Goal: Information Seeking & Learning: Learn about a topic

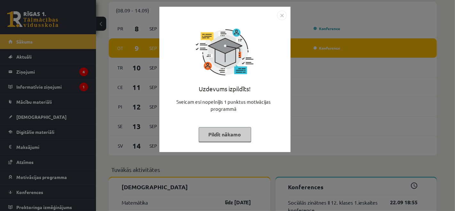
click at [221, 137] on button "Pildīt nākamo" at bounding box center [225, 134] width 53 height 15
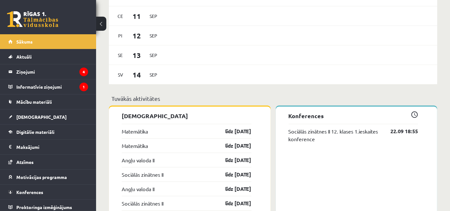
scroll to position [533, 0]
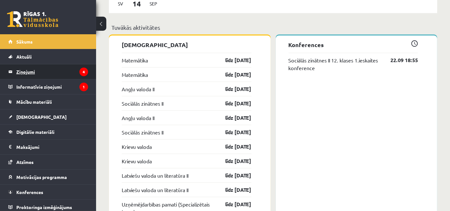
click at [53, 72] on legend "Ziņojumi 4" at bounding box center [52, 71] width 72 height 15
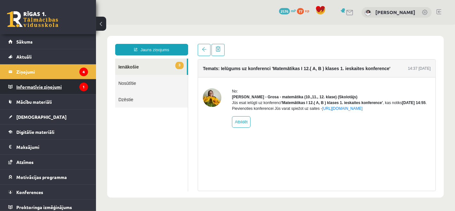
click at [69, 82] on legend "Informatīvie ziņojumi 1" at bounding box center [52, 86] width 72 height 15
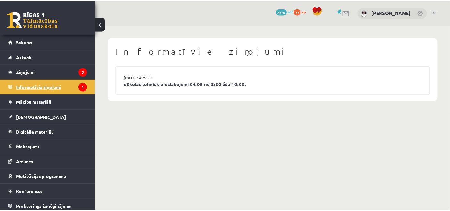
scroll to position [2, 0]
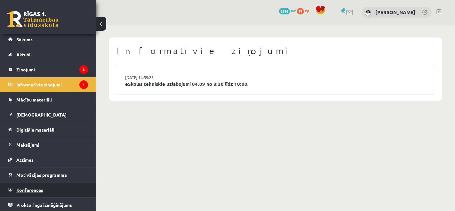
click at [64, 190] on link "Konferences" at bounding box center [48, 190] width 80 height 15
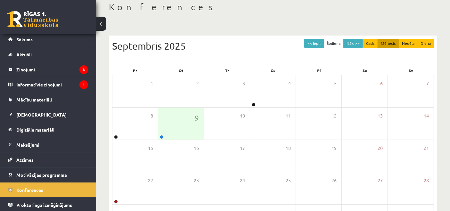
scroll to position [71, 0]
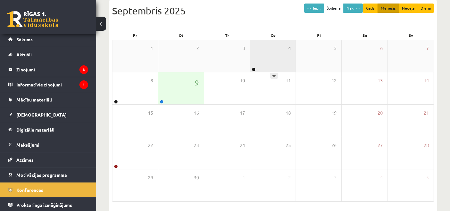
click at [266, 45] on div "4" at bounding box center [272, 56] width 45 height 32
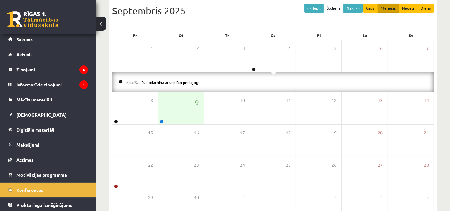
click at [239, 79] on li "Iepazīšanās nodarbība ar sociālo pedagogu" at bounding box center [273, 82] width 308 height 7
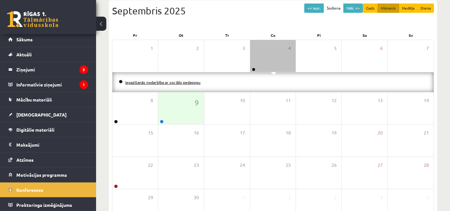
click at [179, 80] on link "Iepazīšanās nodarbība ar sociālo pedagogu" at bounding box center [162, 82] width 75 height 5
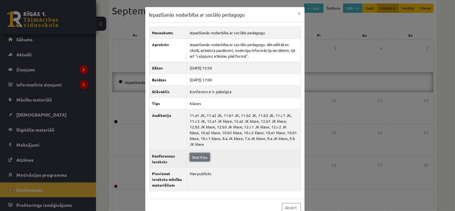
click at [193, 153] on link "Skatīties" at bounding box center [200, 157] width 20 height 8
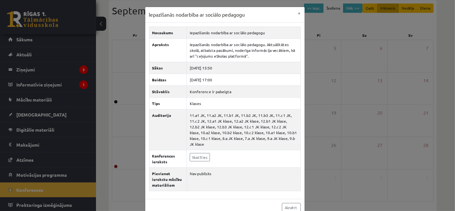
click at [356, 84] on div "Iepazīšanās nodarbība ar sociālo pedagogu × Nosaukums Iepazīšanās nodarbība ar …" at bounding box center [227, 105] width 455 height 211
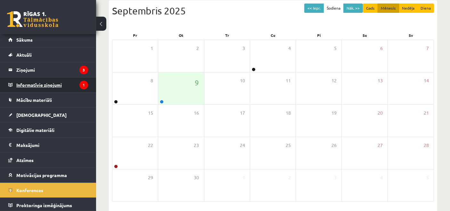
scroll to position [2, 0]
click at [71, 82] on legend "Informatīvie ziņojumi 1" at bounding box center [52, 84] width 72 height 15
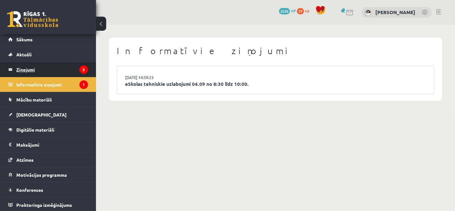
click at [75, 65] on legend "Ziņojumi 3" at bounding box center [52, 69] width 72 height 15
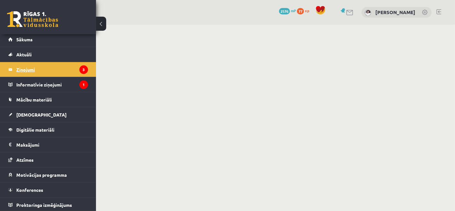
click at [75, 75] on legend "Ziņojumi 3" at bounding box center [52, 69] width 72 height 15
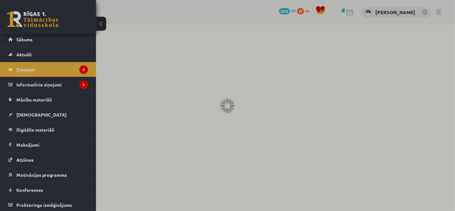
click at [73, 85] on div at bounding box center [227, 105] width 455 height 211
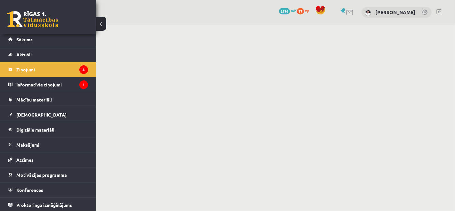
click at [73, 85] on legend "Informatīvie ziņojumi 1" at bounding box center [52, 84] width 72 height 15
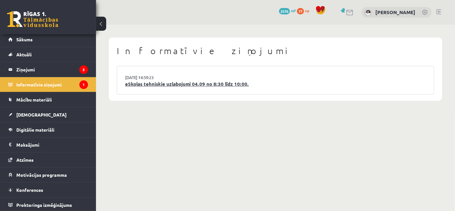
click at [166, 86] on link "eSkolas tehniskie uzlabojumi 04.09 no 8:30 līdz 10:00." at bounding box center [275, 83] width 301 height 7
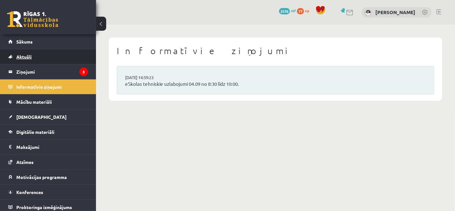
click at [63, 56] on link "Aktuāli" at bounding box center [48, 56] width 80 height 15
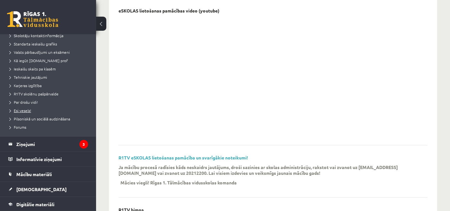
scroll to position [36, 0]
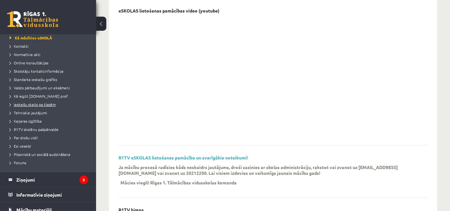
click at [38, 106] on link "Ieskaišu skaits pa klasēm" at bounding box center [50, 104] width 80 height 6
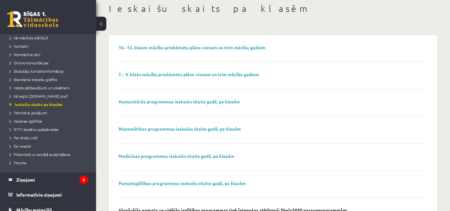
scroll to position [71, 0]
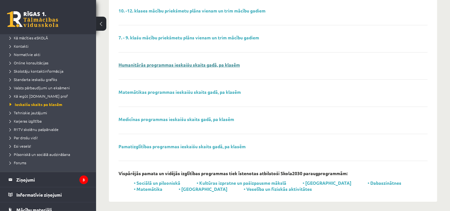
click at [205, 67] on link "Humanitārās programmas ieskaišu skaits gadā, pa klasēm" at bounding box center [178, 65] width 121 height 6
click at [45, 110] on link "Tehniskie jautājumi" at bounding box center [50, 113] width 80 height 6
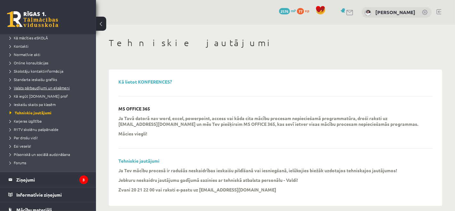
click at [55, 87] on span "Valsts pārbaudījumi un eksāmeni" at bounding box center [40, 87] width 60 height 5
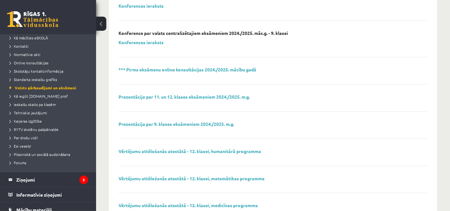
scroll to position [235, 0]
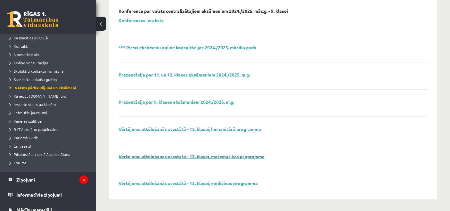
click at [173, 155] on link "Vērtējumu attēlošanās atestātā - 12. klasei, matemātikas programma" at bounding box center [191, 156] width 146 height 6
click at [181, 128] on link "Vērtējumu attēlošanās atestātā - 12. klasei, humanitārā programma" at bounding box center [189, 129] width 142 height 6
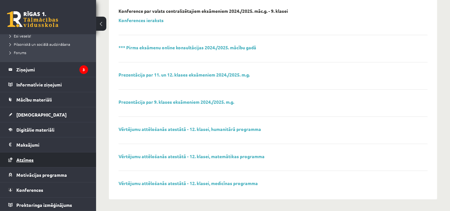
click at [29, 162] on link "Atzīmes" at bounding box center [48, 159] width 80 height 15
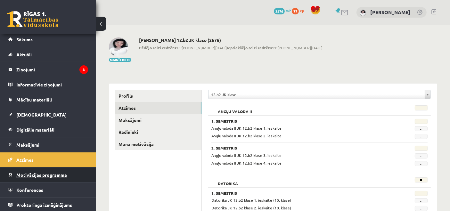
click at [38, 175] on span "Motivācijas programma" at bounding box center [41, 175] width 51 height 6
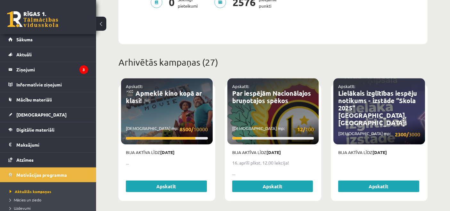
scroll to position [270, 0]
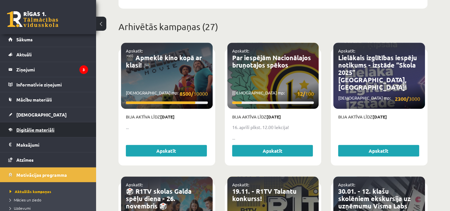
click at [50, 127] on span "Digitālie materiāli" at bounding box center [35, 130] width 38 height 6
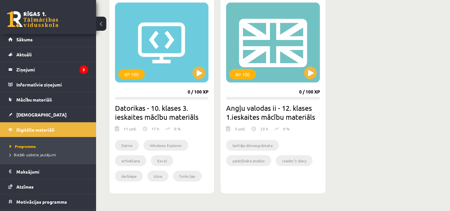
scroll to position [413, 0]
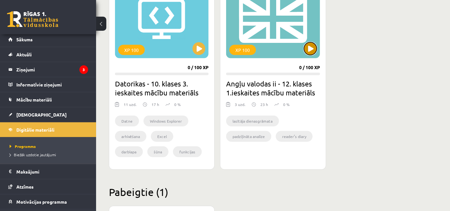
click at [307, 53] on button at bounding box center [310, 48] width 13 height 13
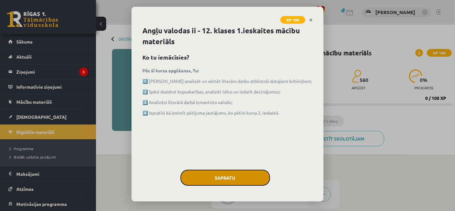
click at [204, 181] on button "Sapratu" at bounding box center [226, 178] width 90 height 16
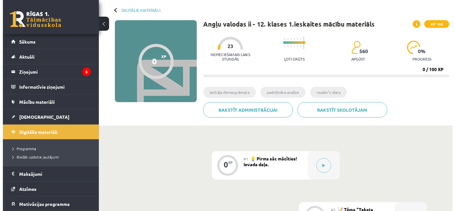
scroll to position [107, 0]
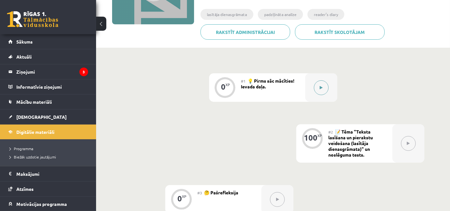
click at [317, 93] on button at bounding box center [321, 87] width 15 height 15
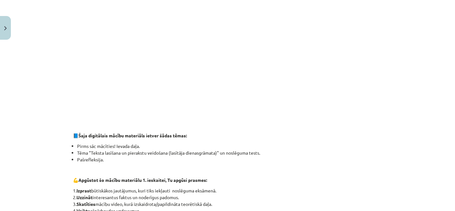
scroll to position [142, 0]
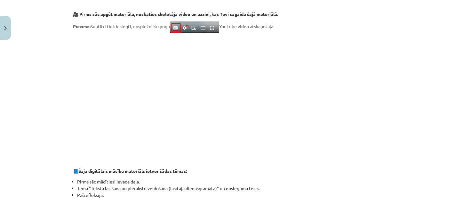
click at [20, 116] on div "Mācību tēma: Angļu valodas ii - 12. klases 1.ieskaites mācību materiāls #1 💡 Pi…" at bounding box center [227, 105] width 455 height 211
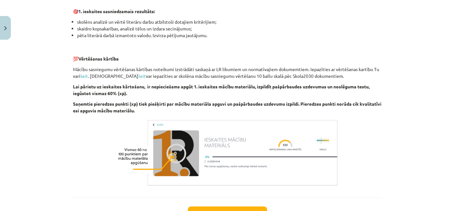
scroll to position [391, 0]
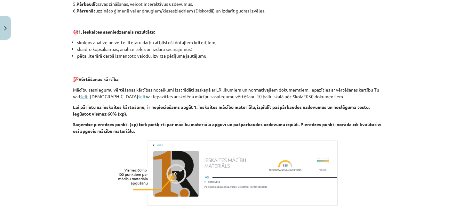
click at [82, 95] on link "šeit" at bounding box center [84, 96] width 8 height 6
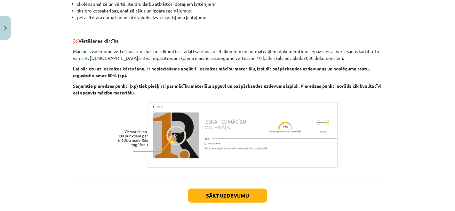
scroll to position [463, 0]
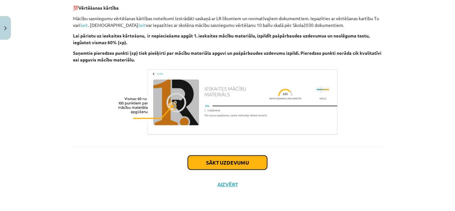
click at [220, 161] on button "Sākt uzdevumu" at bounding box center [227, 163] width 79 height 14
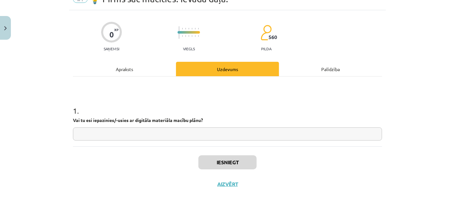
scroll to position [16, 0]
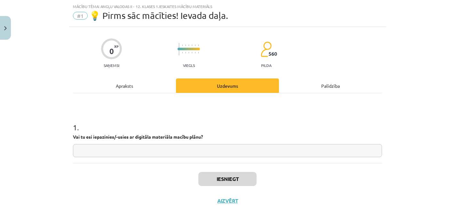
click at [122, 149] on input "text" at bounding box center [227, 150] width 309 height 13
type input "**"
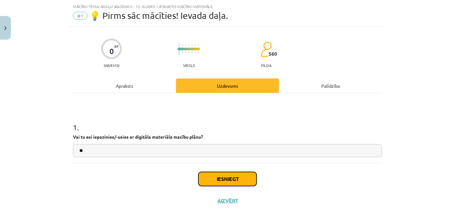
click at [206, 177] on button "Iesniegt" at bounding box center [228, 179] width 58 height 14
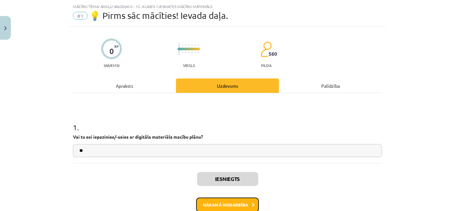
click at [205, 206] on button "Nākamā nodarbība" at bounding box center [227, 205] width 63 height 15
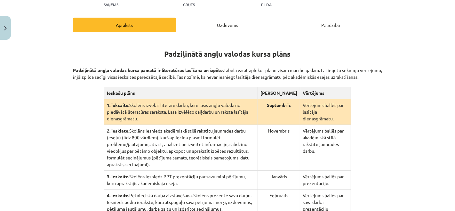
scroll to position [158, 0]
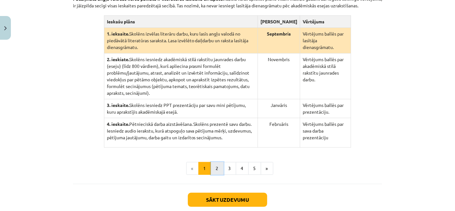
click at [213, 162] on button "2" at bounding box center [217, 168] width 13 height 13
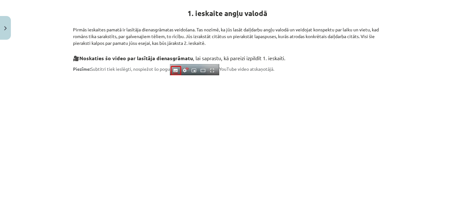
scroll to position [125, 0]
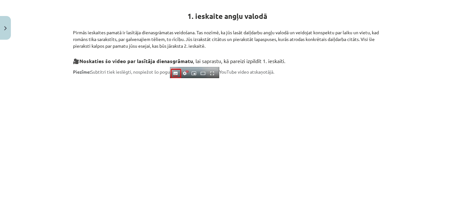
click at [0, 55] on div "Mācību tēma: Angļu valodas ii - 12. klases 1.ieskaites mācību materiāls #2 📝 Tē…" at bounding box center [227, 105] width 455 height 211
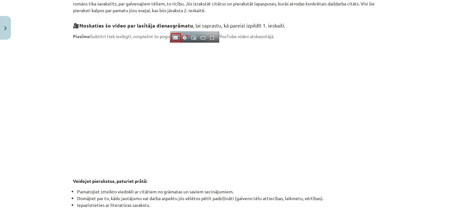
scroll to position [303, 0]
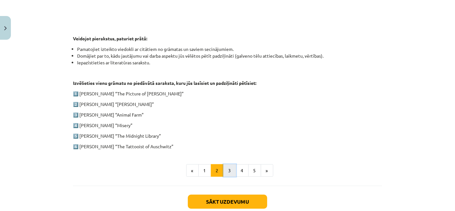
click at [229, 170] on button "3" at bounding box center [229, 170] width 13 height 13
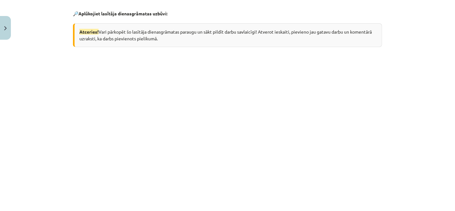
scroll to position [125, 0]
